Goal: Find specific page/section: Find specific page/section

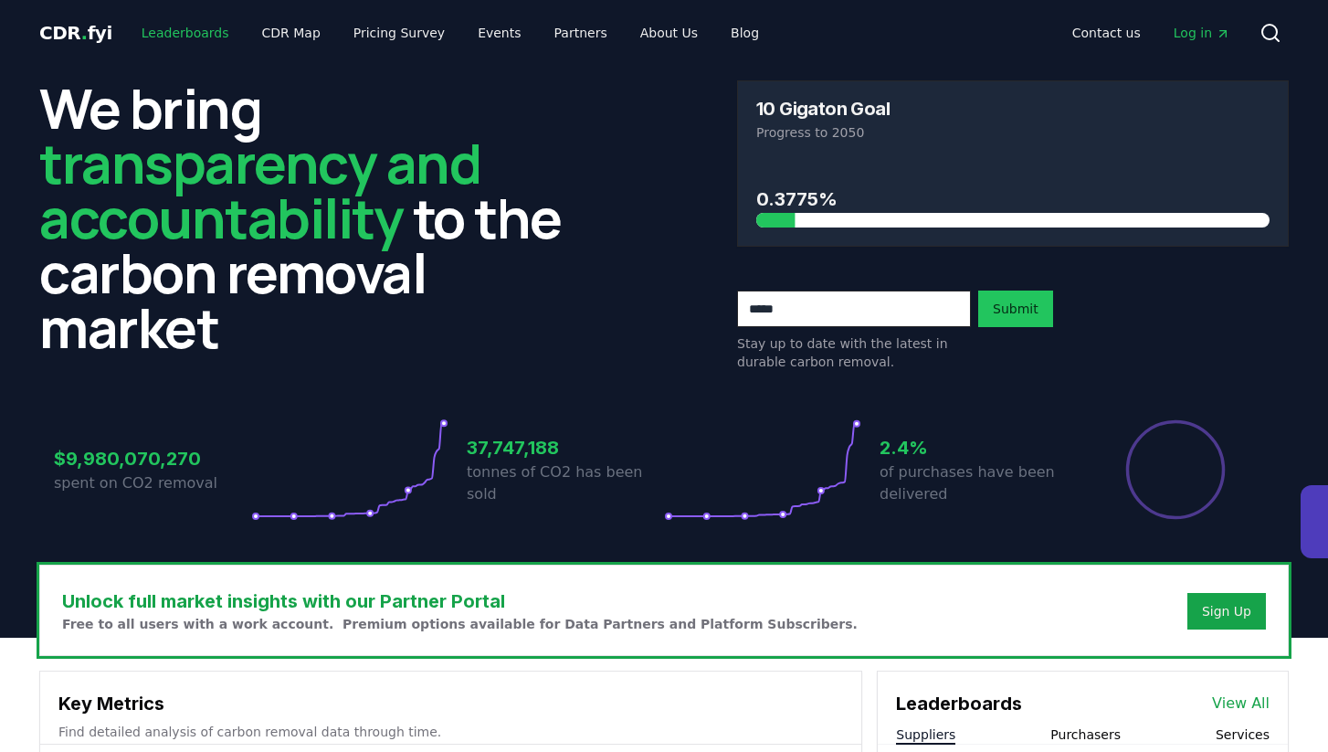
click at [190, 30] on link "Leaderboards" at bounding box center [185, 32] width 117 height 33
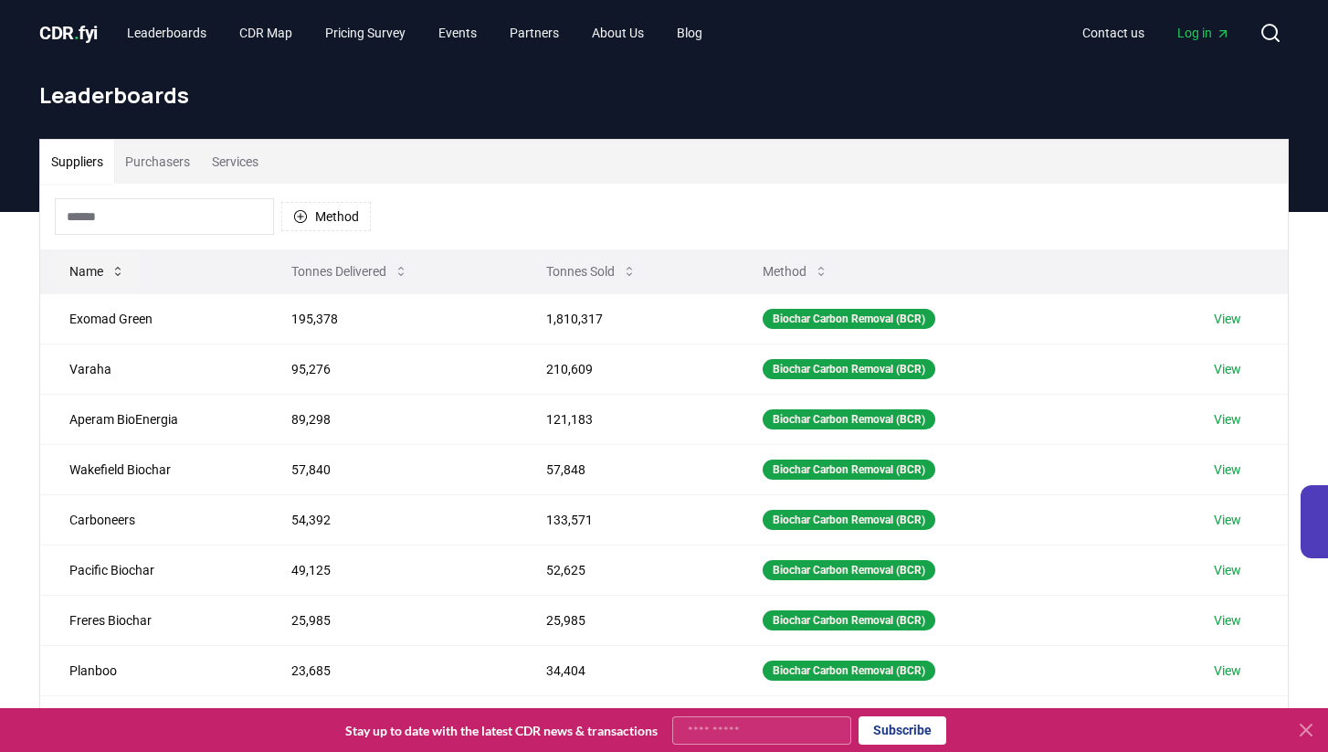
click at [97, 273] on button "Name" at bounding box center [97, 271] width 85 height 37
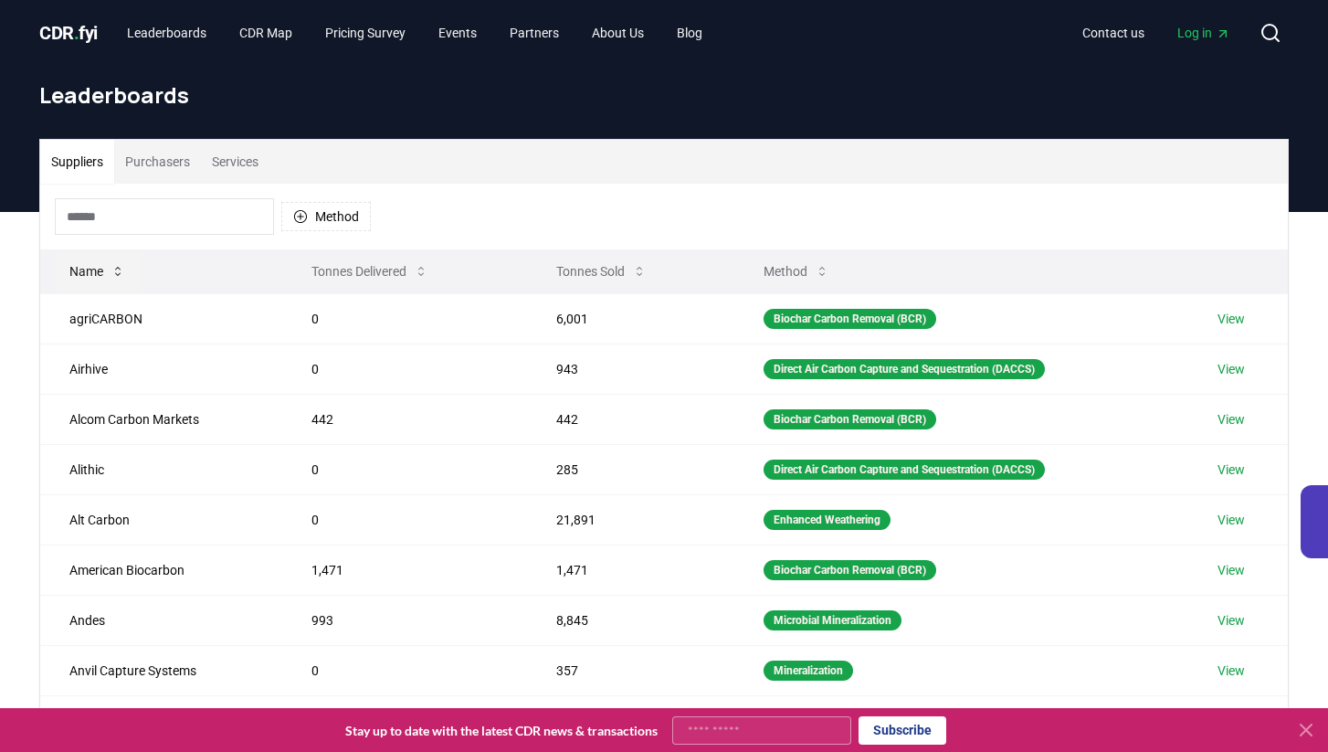
click at [97, 273] on button "Name" at bounding box center [97, 271] width 85 height 37
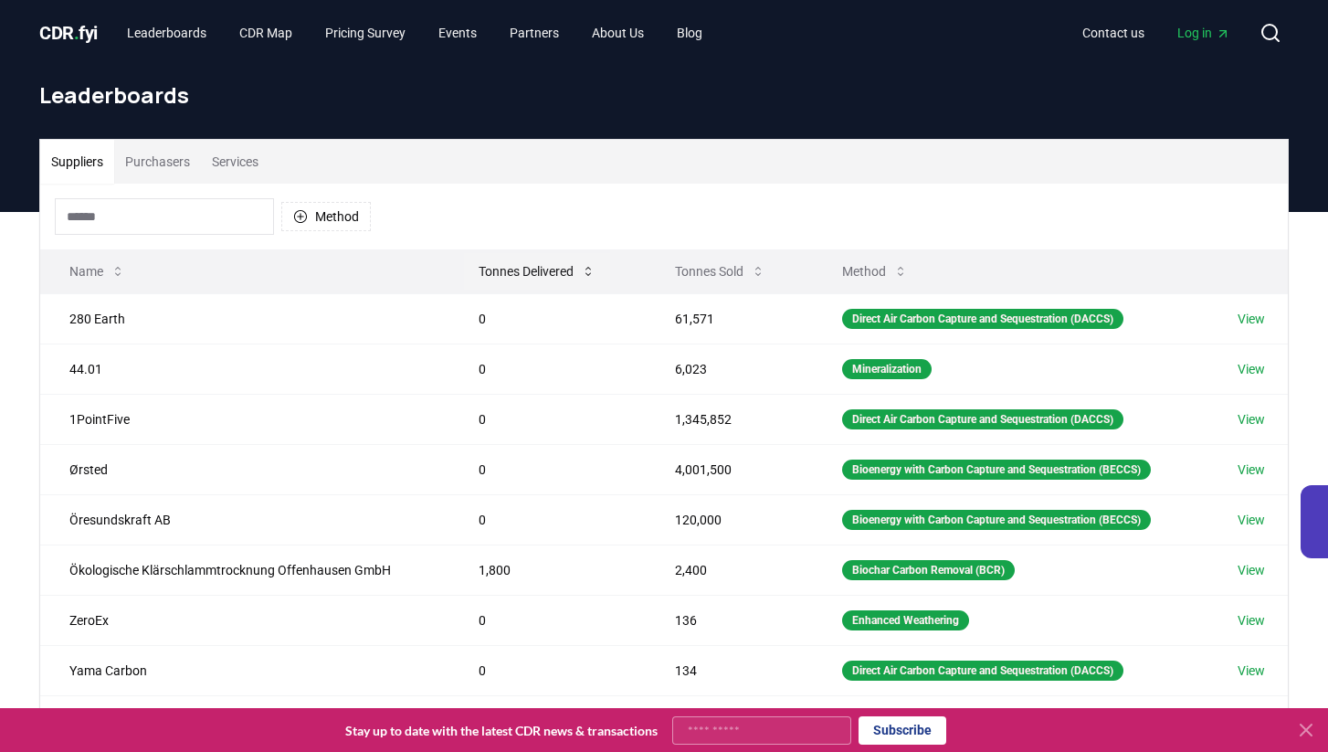
click at [528, 271] on button "Tonnes Delivered" at bounding box center [537, 271] width 146 height 37
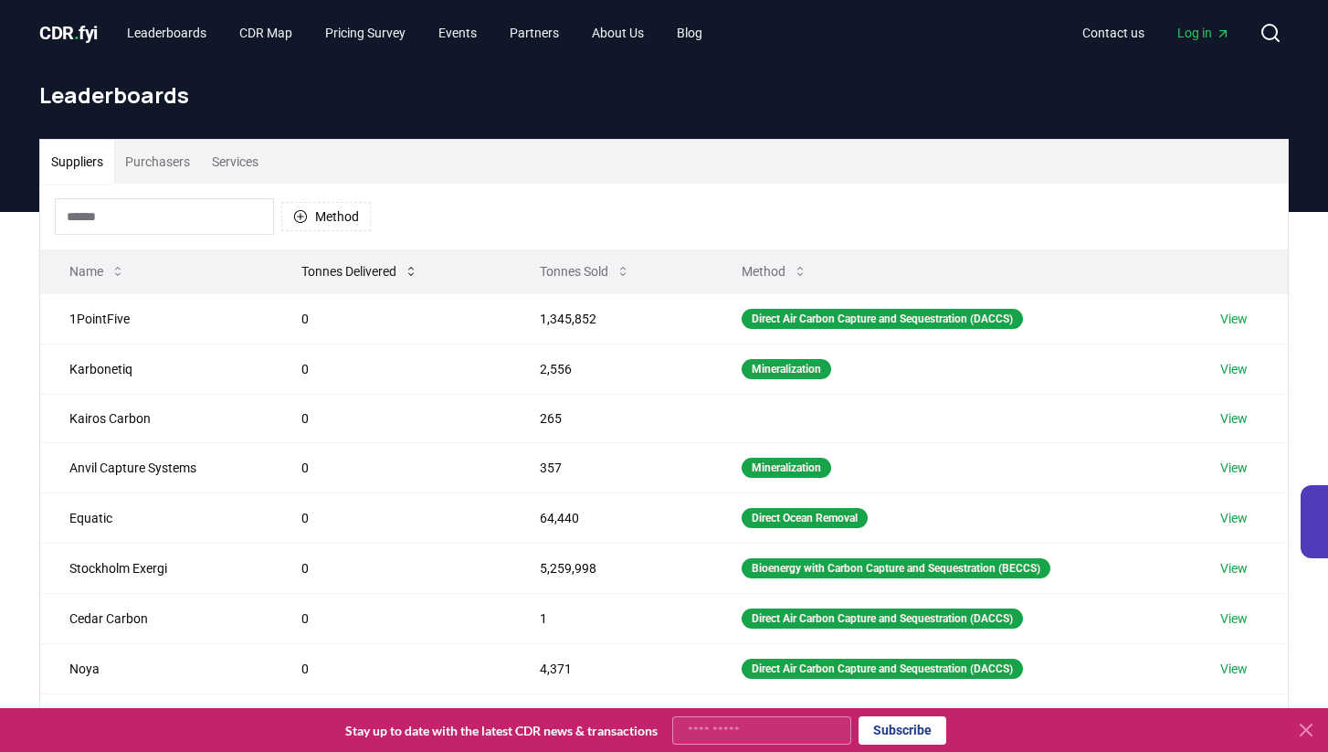
click at [377, 269] on button "Tonnes Delivered" at bounding box center [360, 271] width 146 height 37
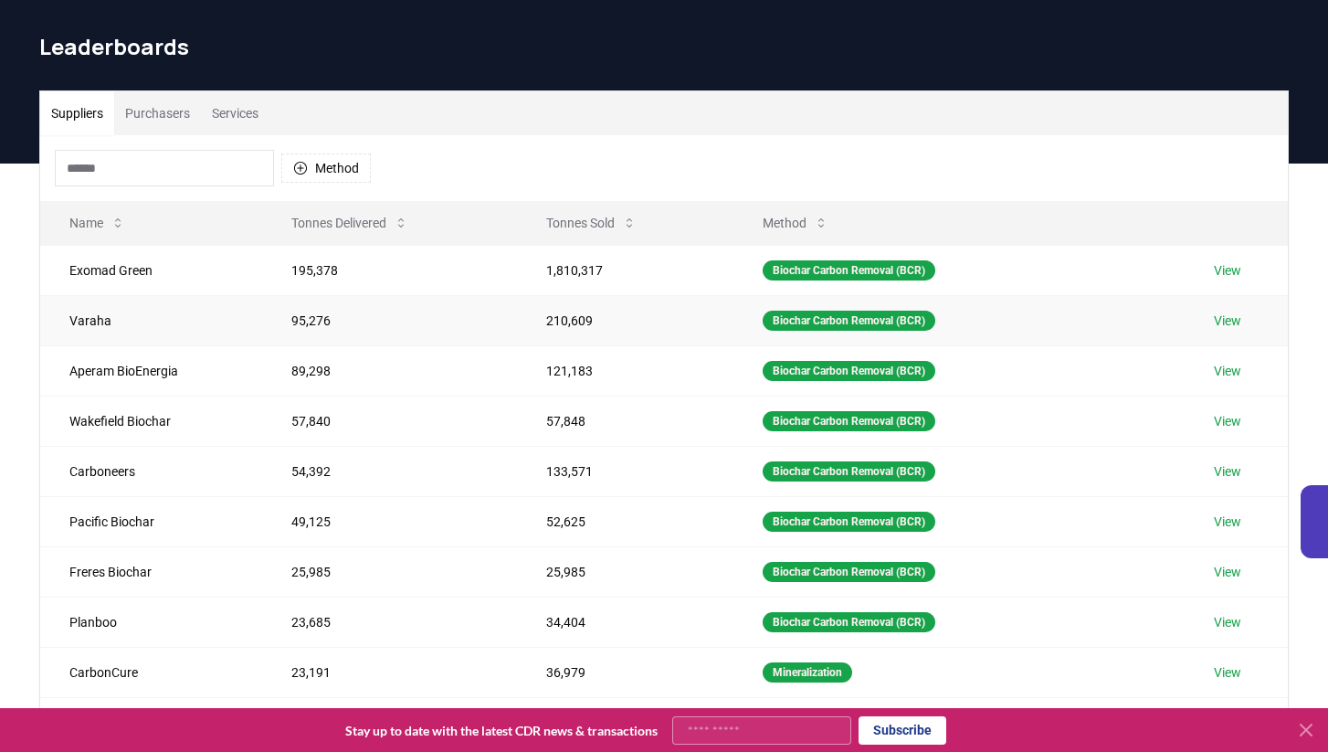
scroll to position [54, 0]
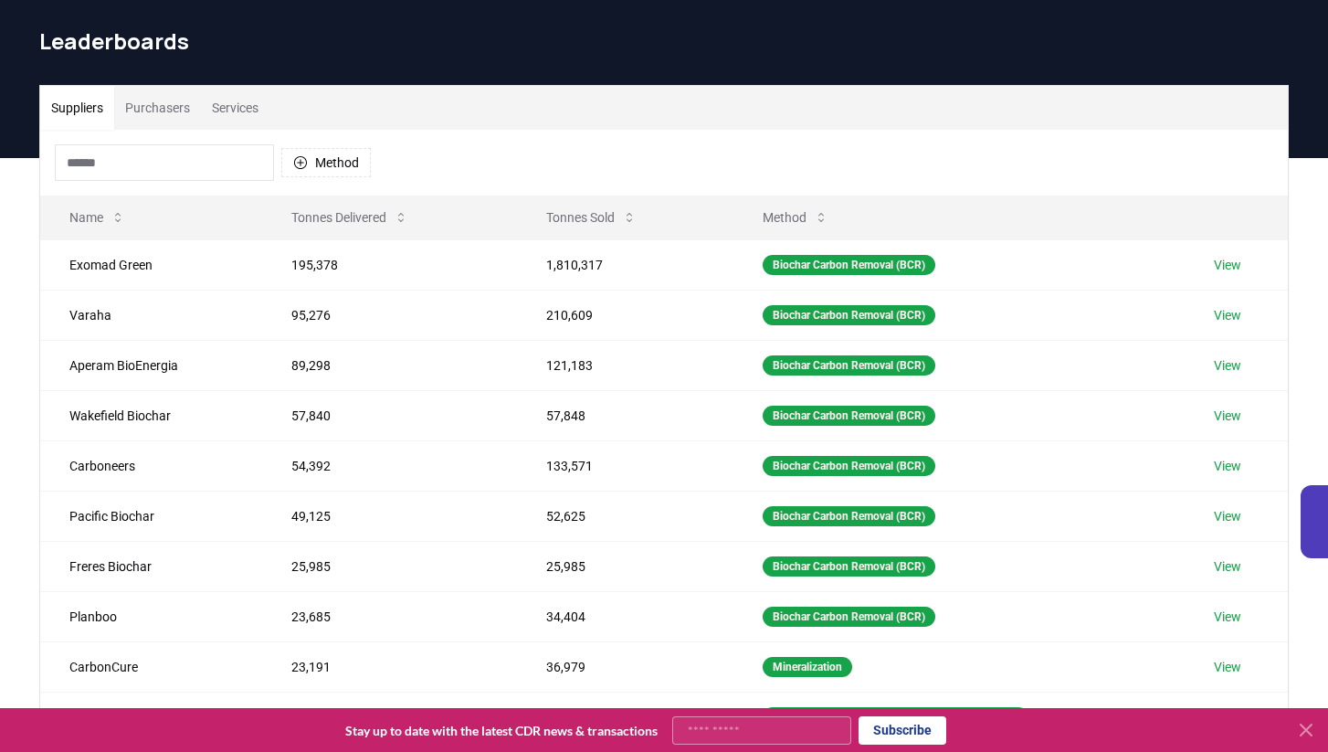
click at [174, 153] on input at bounding box center [164, 162] width 219 height 37
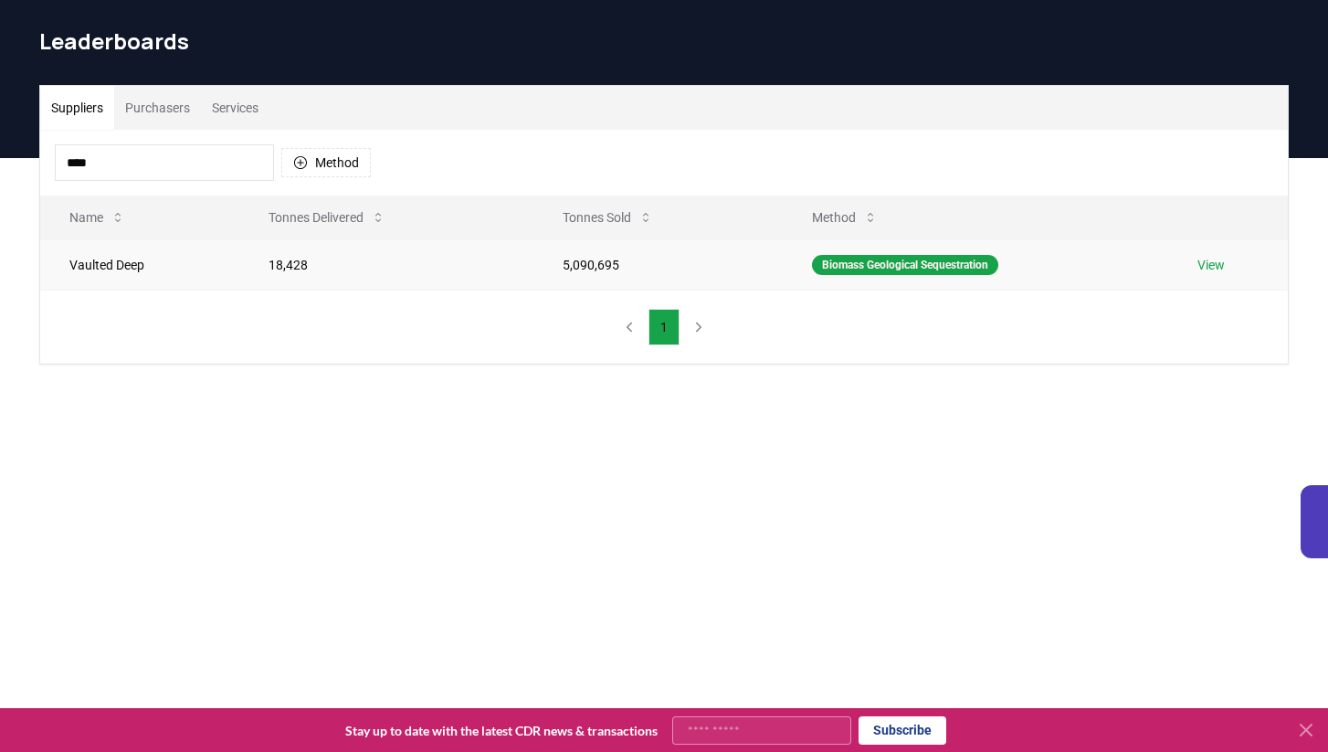
type input "****"
click at [83, 272] on td "Vaulted Deep" at bounding box center [139, 264] width 199 height 50
